Goal: Task Accomplishment & Management: Use online tool/utility

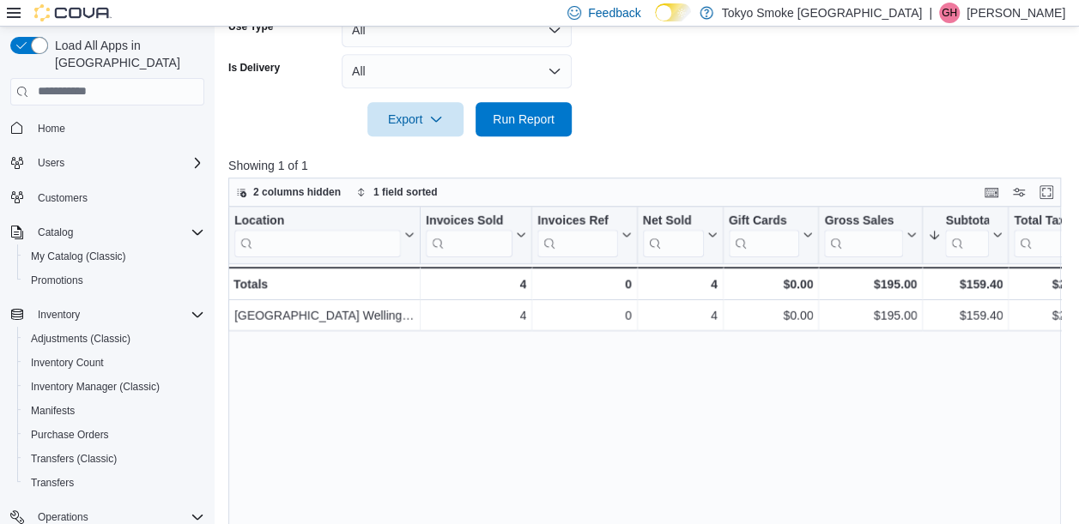
scroll to position [188, 0]
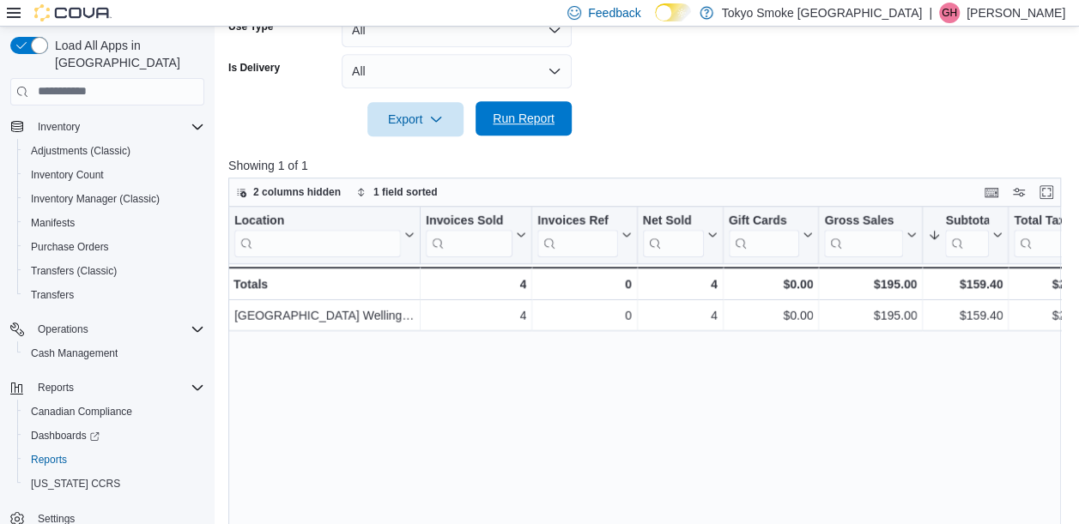
click at [544, 112] on span "Run Report" at bounding box center [523, 118] width 62 height 17
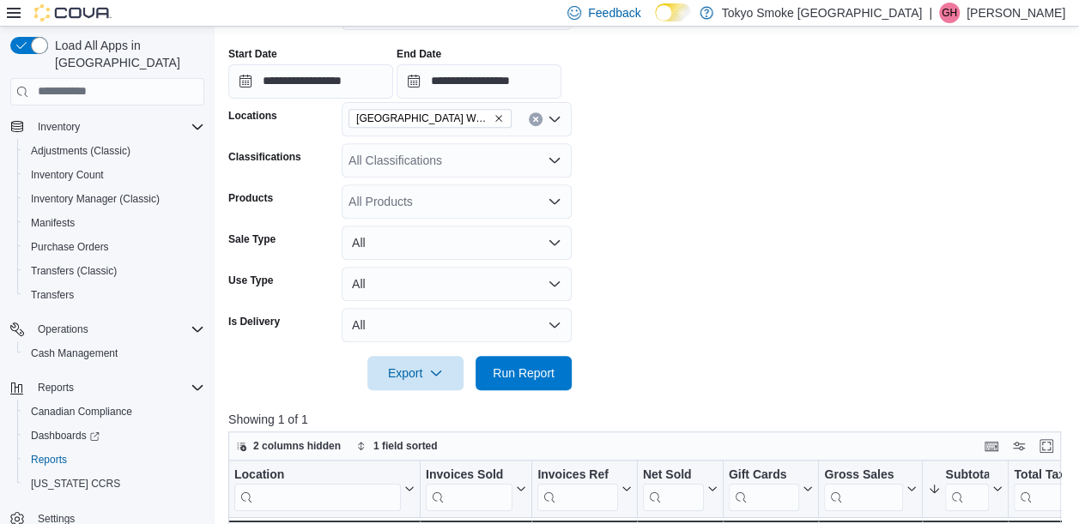
scroll to position [379, 0]
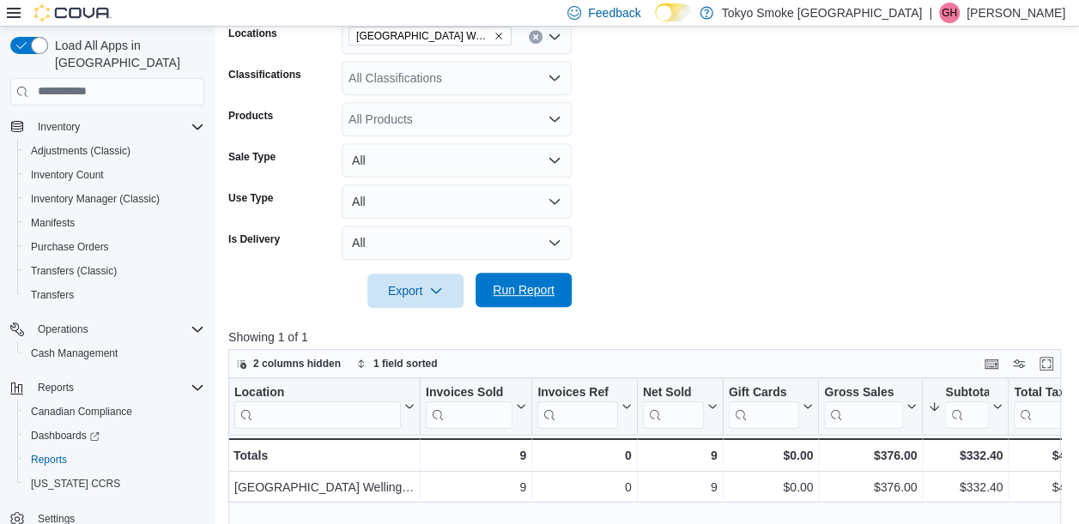
click at [551, 297] on span "Run Report" at bounding box center [523, 289] width 62 height 17
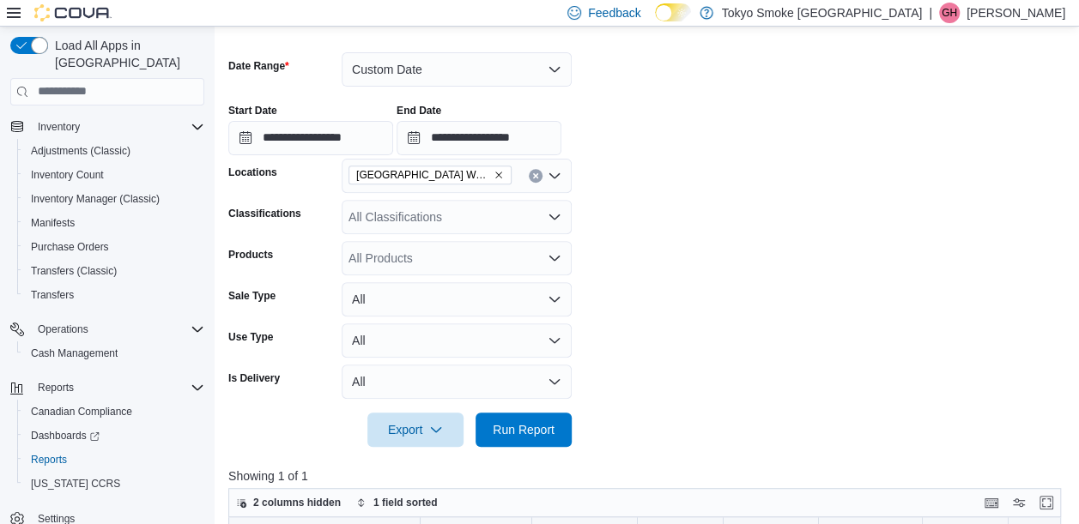
scroll to position [237, 0]
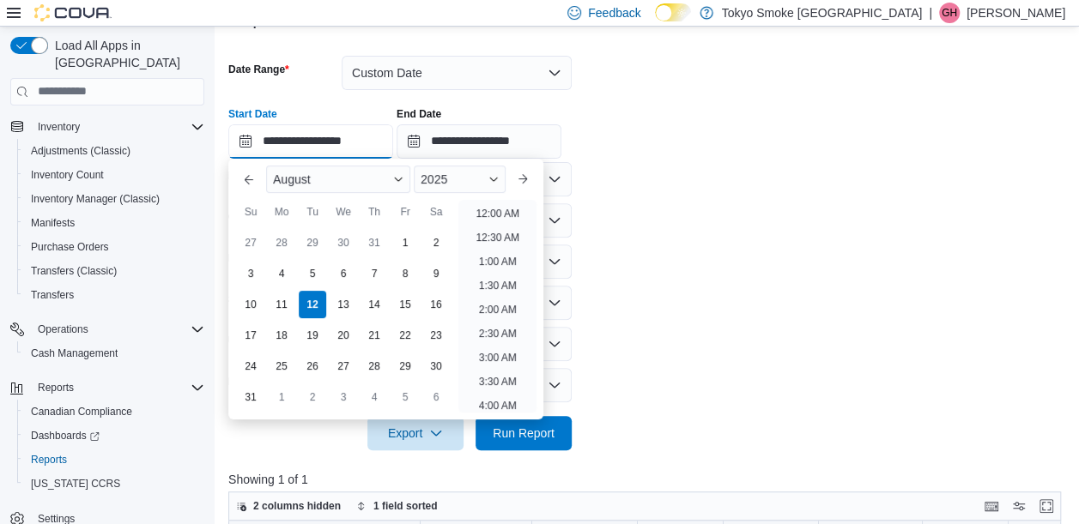
click at [373, 142] on input "**********" at bounding box center [310, 141] width 165 height 34
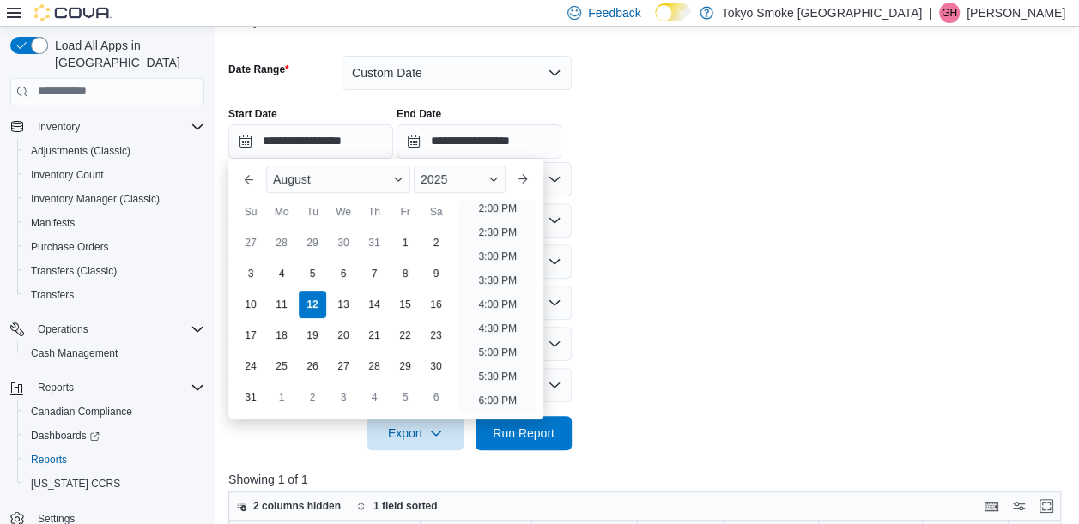
click at [746, 213] on form "**********" at bounding box center [648, 242] width 841 height 415
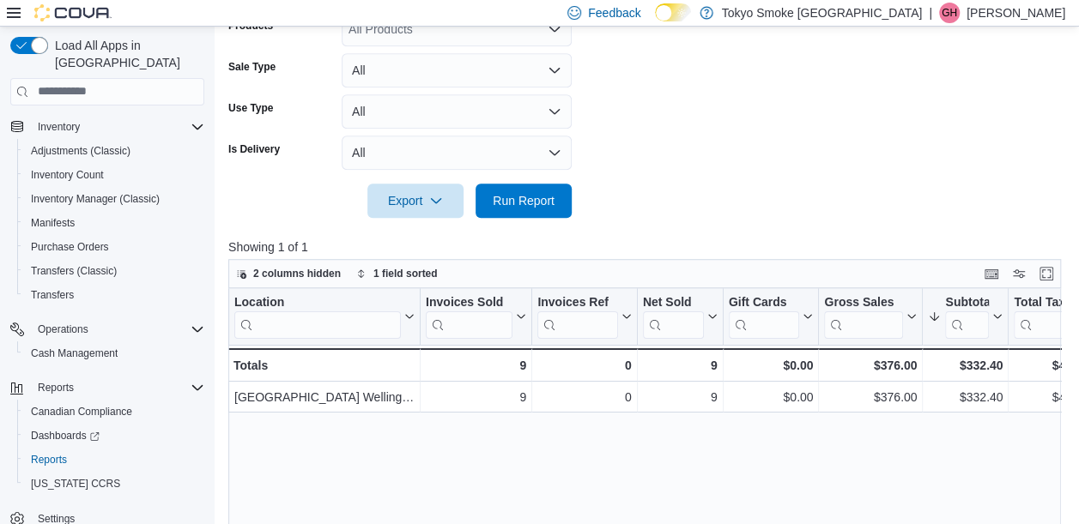
scroll to position [472, 0]
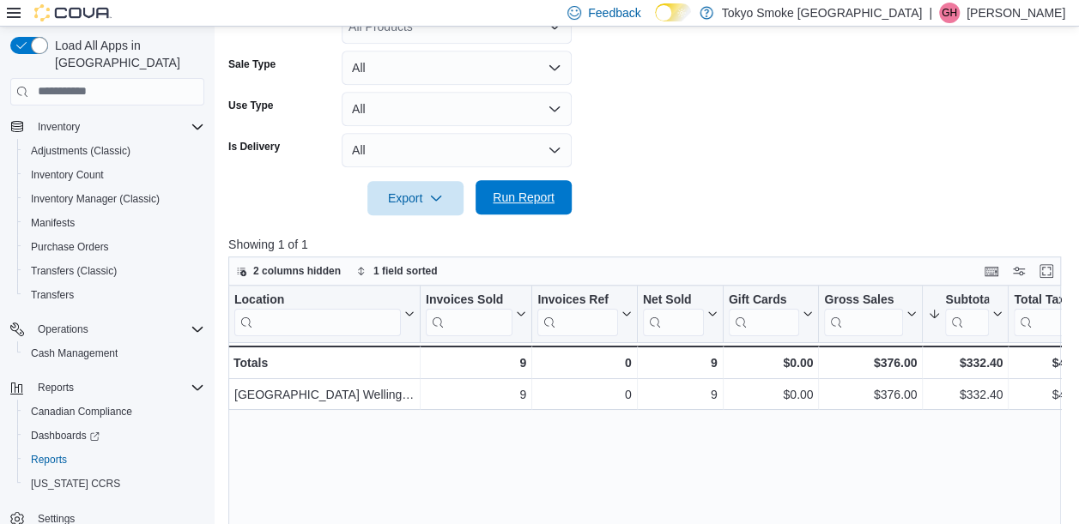
click at [541, 207] on span "Run Report" at bounding box center [524, 197] width 76 height 34
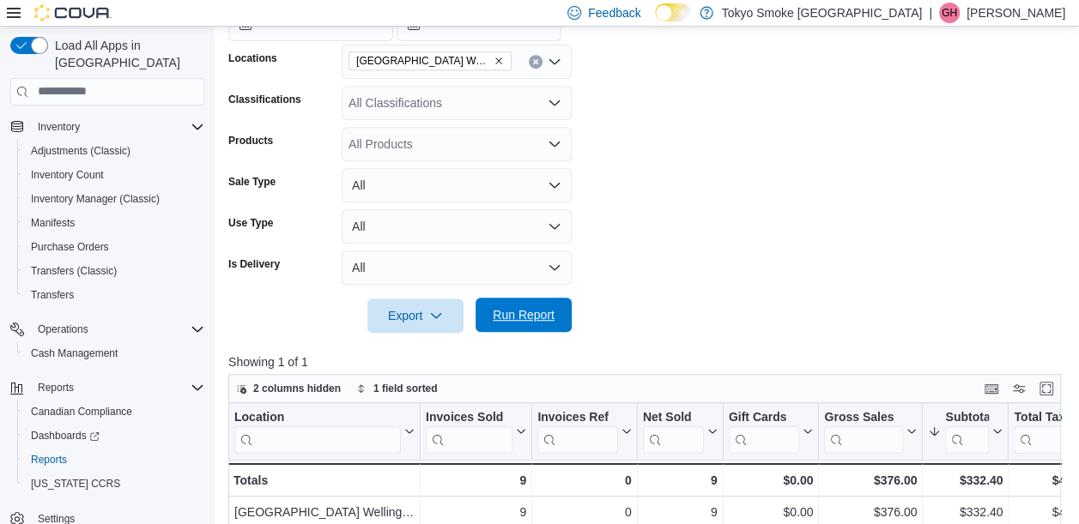
scroll to position [367, 0]
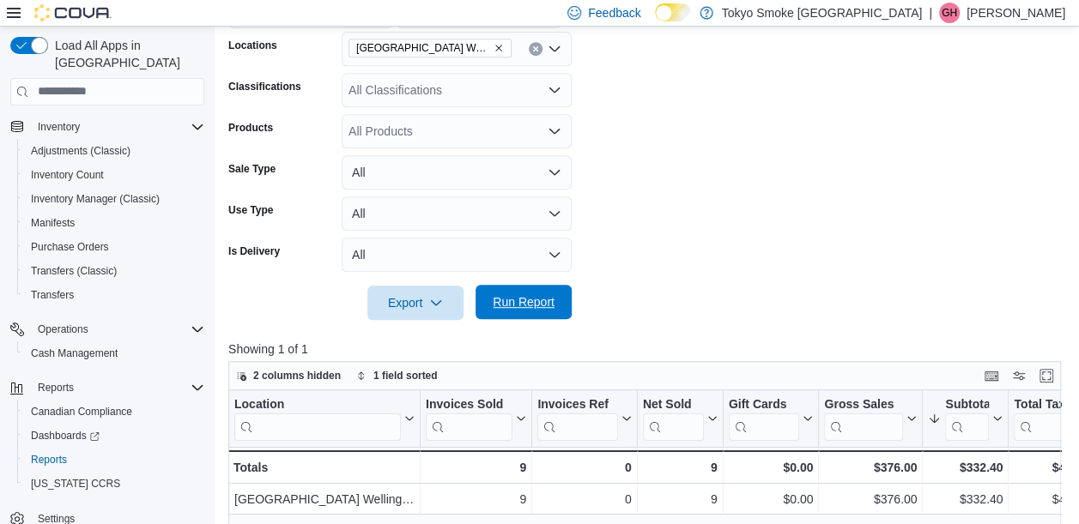
click at [523, 299] on span "Run Report" at bounding box center [523, 301] width 62 height 17
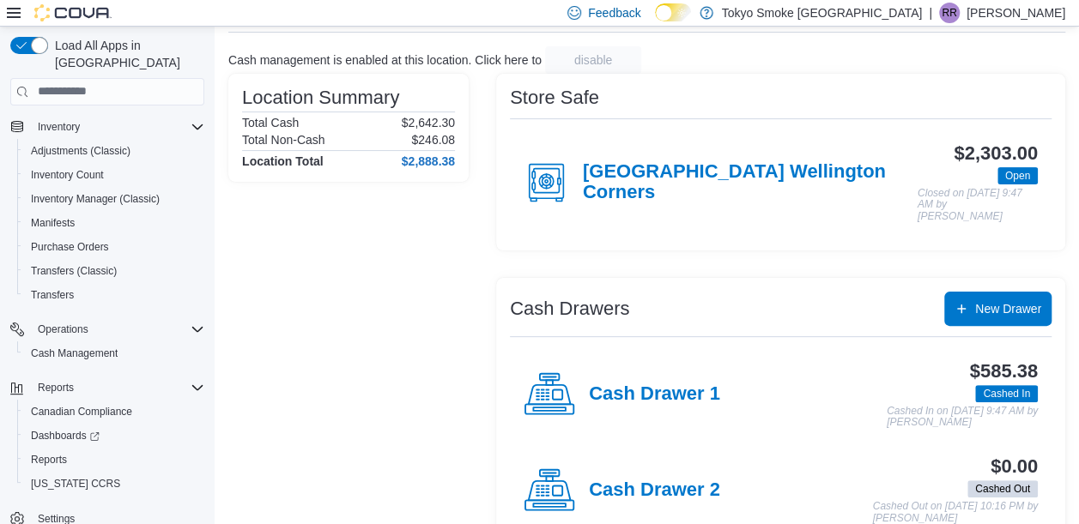
scroll to position [94, 0]
